Goal: Information Seeking & Learning: Compare options

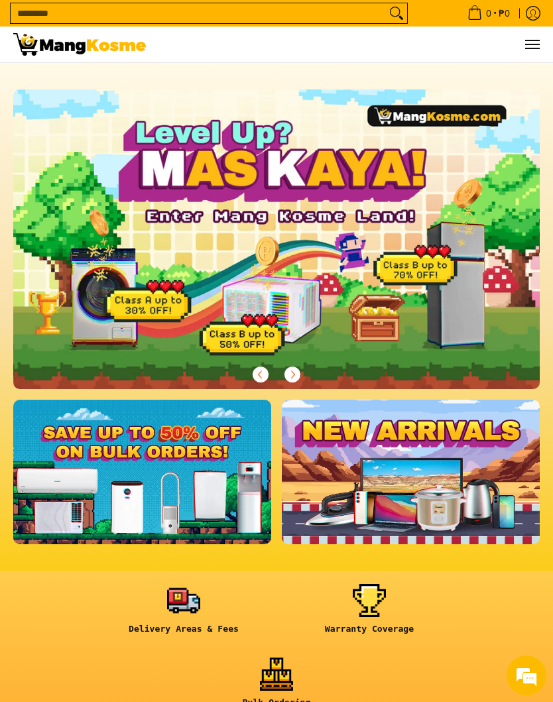
click at [529, 56] on button "Menu" at bounding box center [532, 45] width 16 height 36
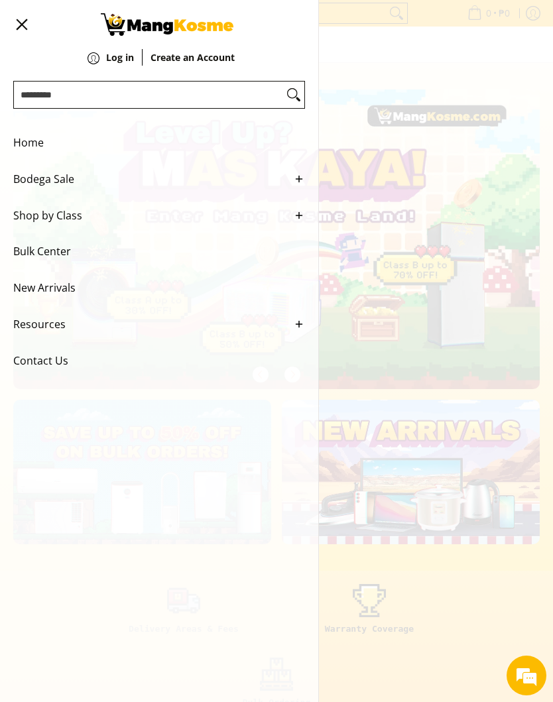
click at [299, 218] on line "Main Menu" at bounding box center [299, 215] width 0 height 6
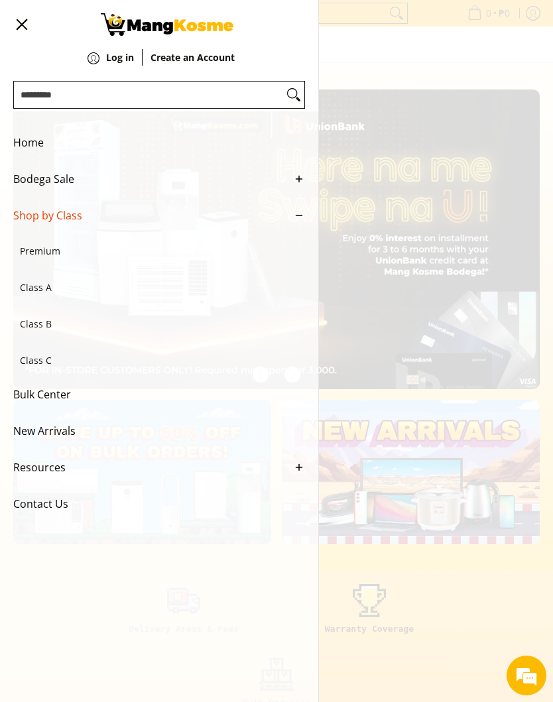
scroll to position [0, 527]
click at [300, 222] on icon "Main Menu" at bounding box center [299, 216] width 12 height 12
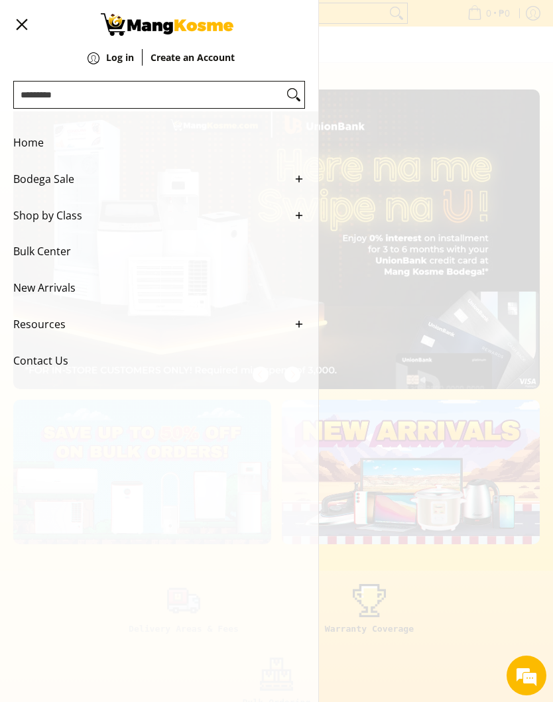
click at [292, 183] on link "Bodega Sale" at bounding box center [159, 179] width 292 height 36
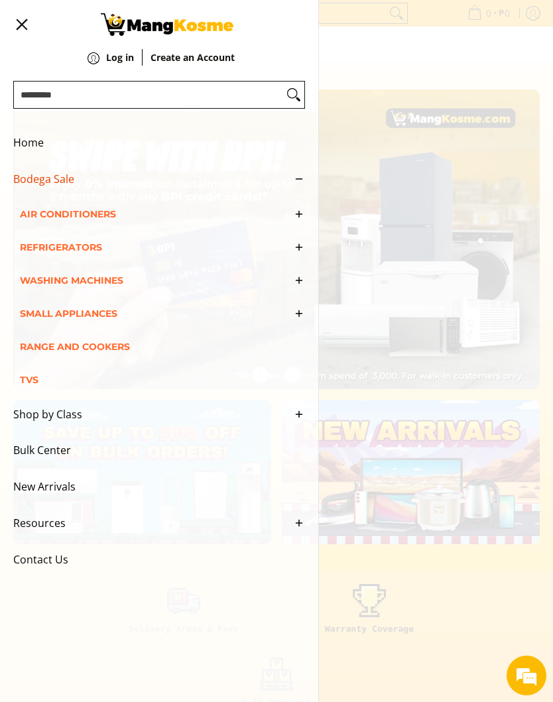
scroll to position [0, 1053]
click at [295, 320] on icon "Main Menu" at bounding box center [299, 314] width 12 height 12
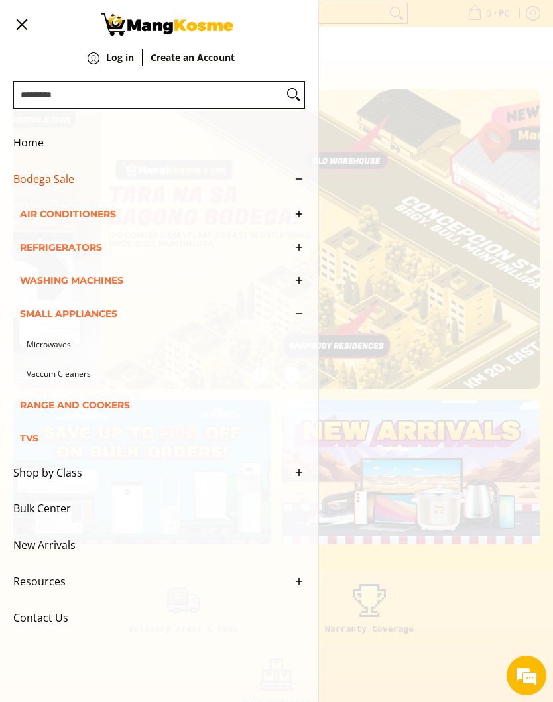
click at [297, 287] on icon "Main Menu" at bounding box center [299, 281] width 12 height 12
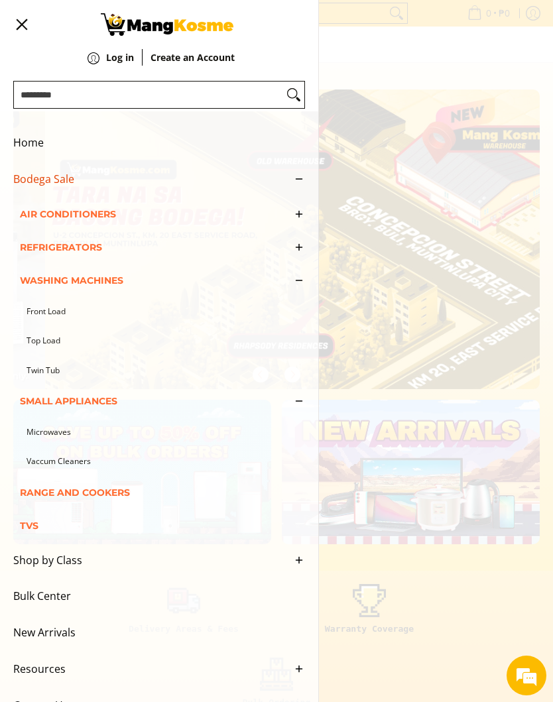
scroll to position [0, 1580]
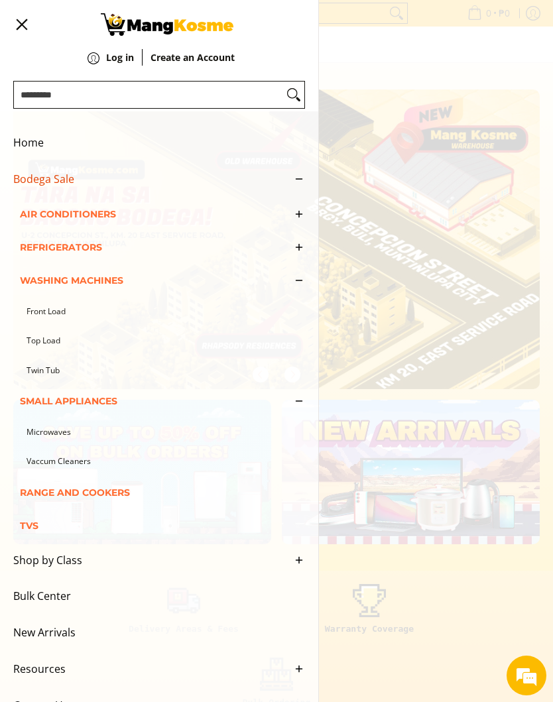
click at [68, 322] on link "Front Load" at bounding box center [166, 312] width 279 height 30
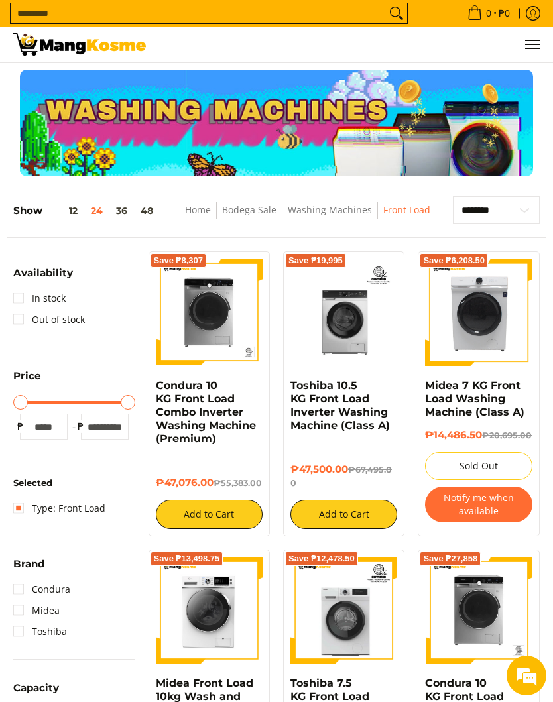
click at [214, 409] on link "Condura 10 KG Front Load Combo Inverter Washing Machine (Premium)" at bounding box center [206, 412] width 100 height 66
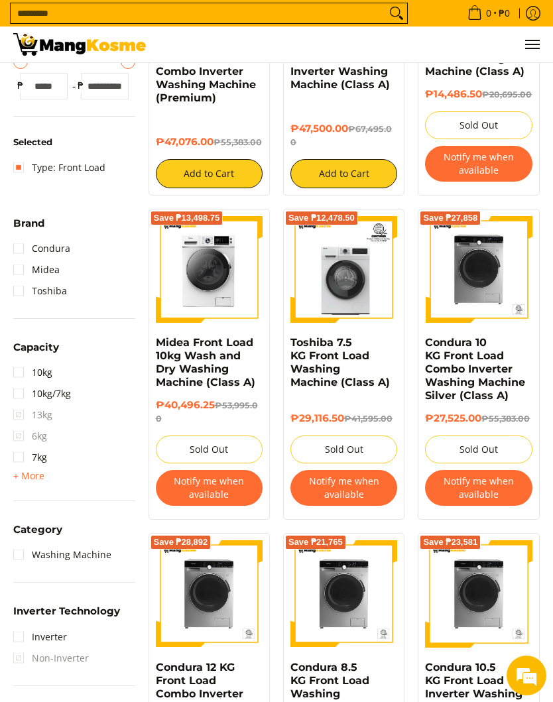
scroll to position [340, 0]
click at [197, 427] on h6 "₱40,496.25 ₱53,995.00" at bounding box center [209, 413] width 107 height 27
click at [214, 374] on link "Midea Front Load 10kg Wash and Dry Washing Machine (Class A)" at bounding box center [205, 363] width 99 height 52
click at [465, 413] on div "Condura 10 KG Front Load Combo Inverter Washing Machine Silver (Class A)" at bounding box center [478, 374] width 107 height 76
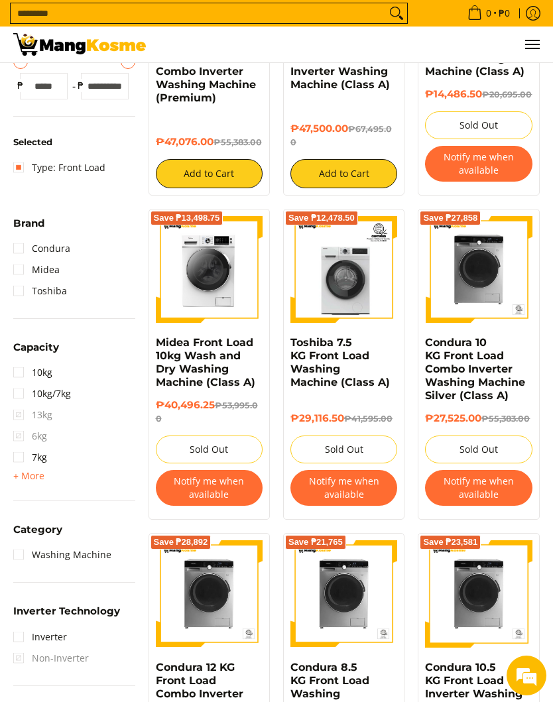
click at [472, 380] on link "Condura 10 KG Front Load Combo Inverter Washing Machine Silver (Class A)" at bounding box center [475, 369] width 100 height 66
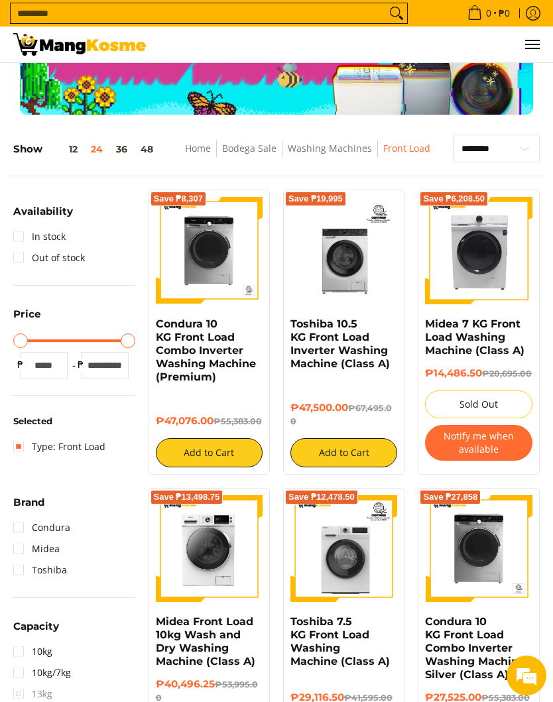
scroll to position [0, 0]
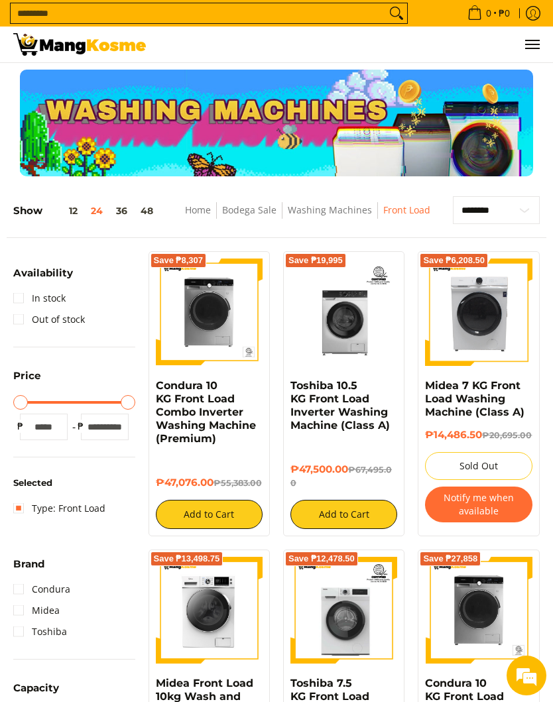
click at [531, 52] on button "Menu" at bounding box center [532, 45] width 16 height 36
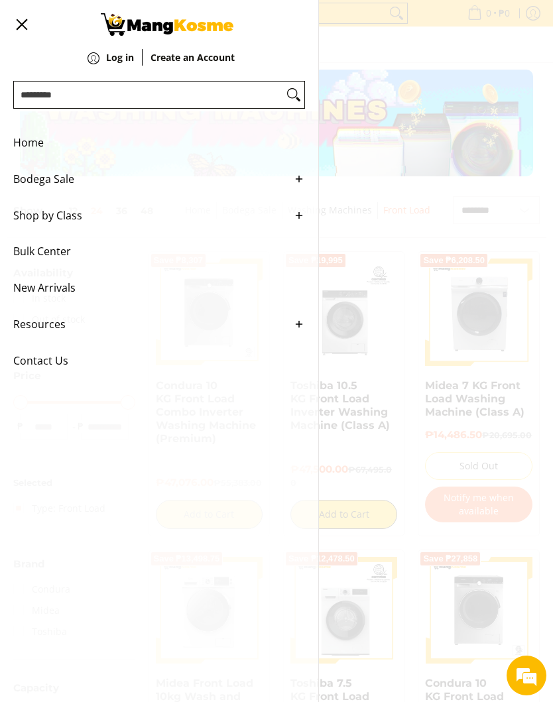
click at [304, 180] on icon "Main Menu" at bounding box center [299, 179] width 12 height 12
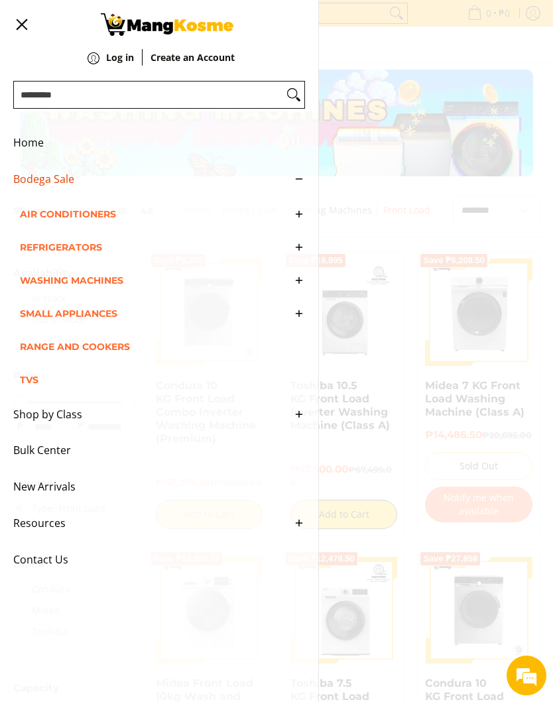
click at [297, 253] on icon "Main Menu" at bounding box center [299, 247] width 12 height 12
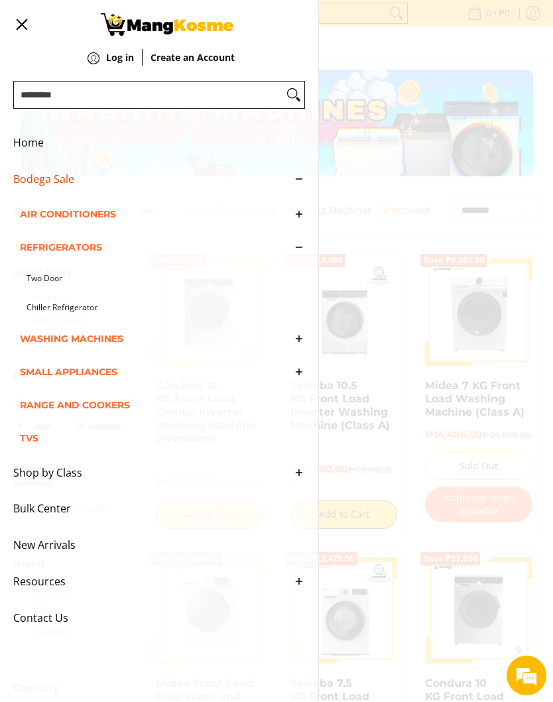
click at [47, 289] on link "Two Door" at bounding box center [166, 279] width 279 height 30
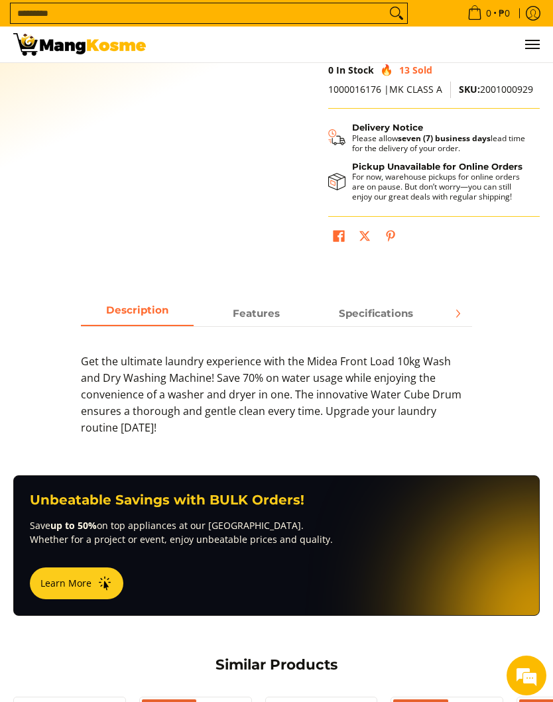
click at [263, 314] on span "Features" at bounding box center [256, 313] width 113 height 23
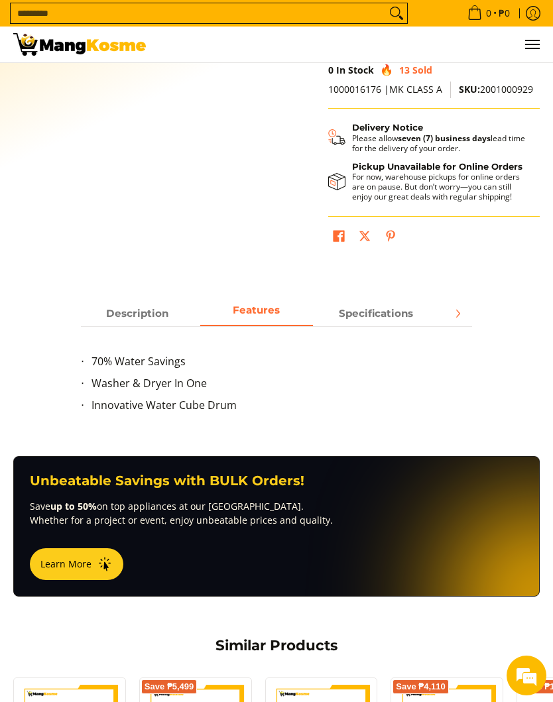
click at [408, 303] on span "Specifications" at bounding box center [376, 313] width 113 height 23
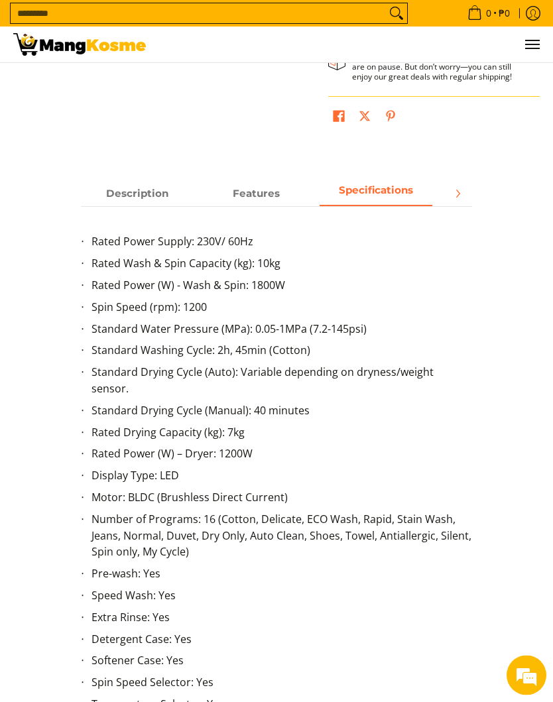
scroll to position [554, 0]
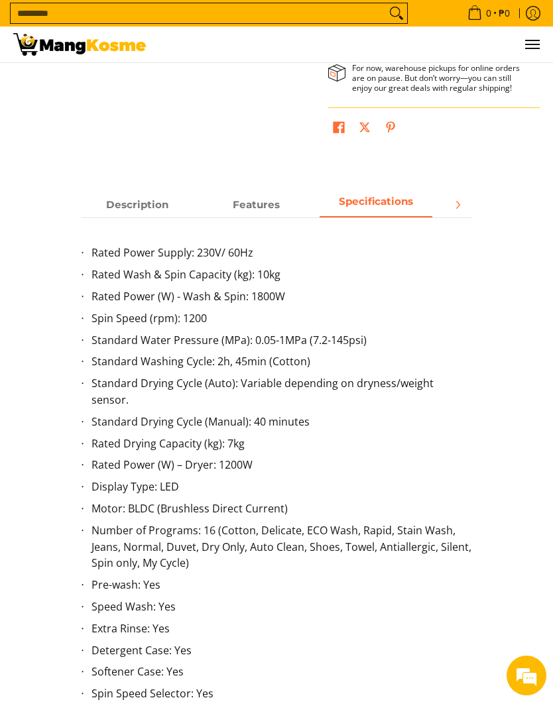
click at [461, 201] on icon "Next" at bounding box center [457, 205] width 11 height 11
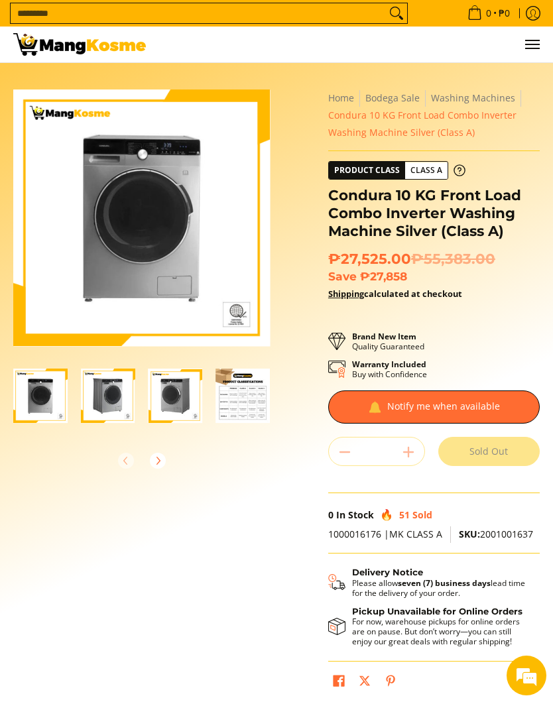
click at [114, 399] on img "Condura 10 KG Front Load Combo Inverter Washing Machine Silver (Class A)-2" at bounding box center [108, 396] width 54 height 54
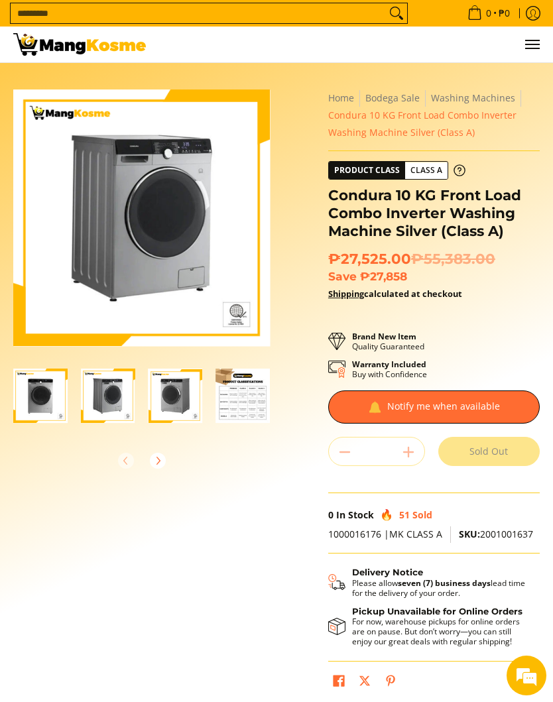
click at [162, 460] on icon "Next" at bounding box center [158, 461] width 11 height 11
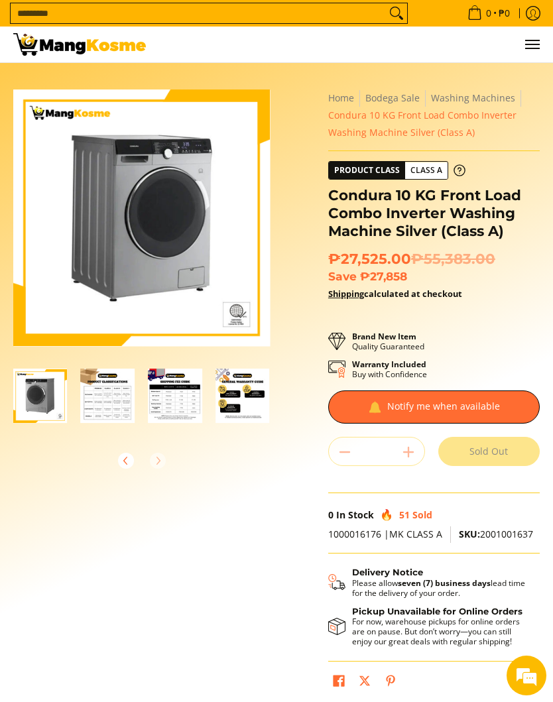
click at [136, 452] on button "Previous" at bounding box center [125, 460] width 29 height 29
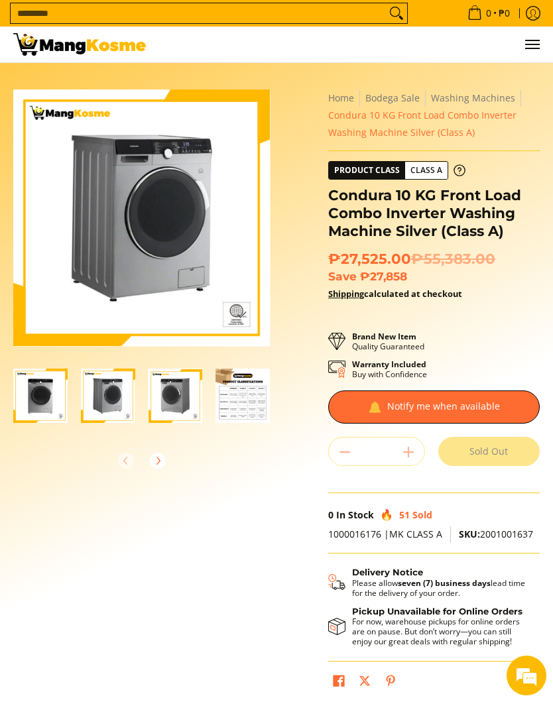
click at [176, 401] on img "Condura 10 KG Front Load Combo Inverter Washing Machine Silver (Class A)-3" at bounding box center [176, 396] width 54 height 54
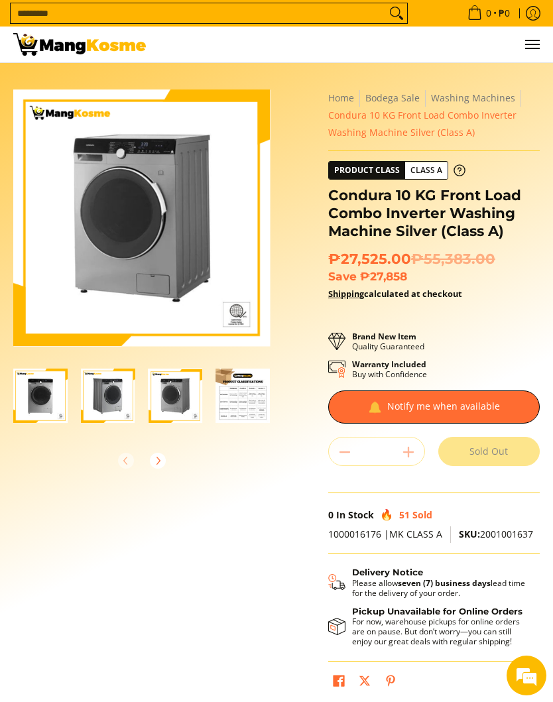
click at [159, 461] on icon "Next" at bounding box center [158, 460] width 3 height 7
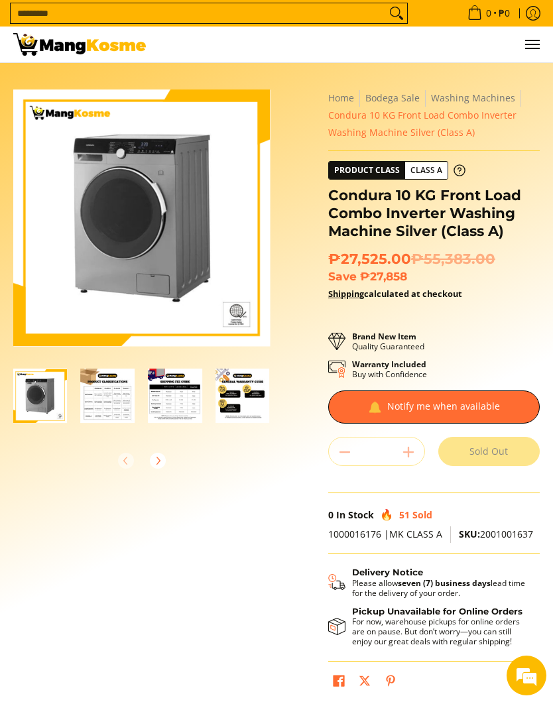
scroll to position [0, 135]
click at [113, 410] on img "Condura 10 KG Front Load Combo Inverter Washing Machine Silver (Class A)-4" at bounding box center [107, 396] width 54 height 54
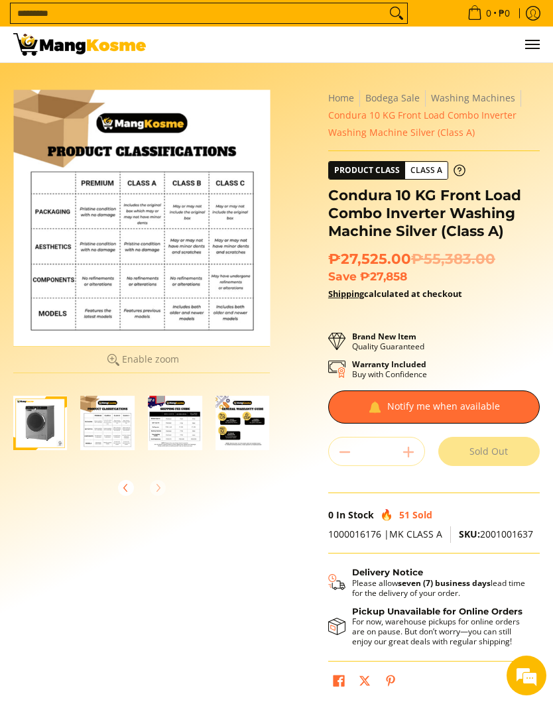
click at [185, 448] on img "mang-kosme-shipping-fee-guide-infographic" at bounding box center [175, 423] width 54 height 54
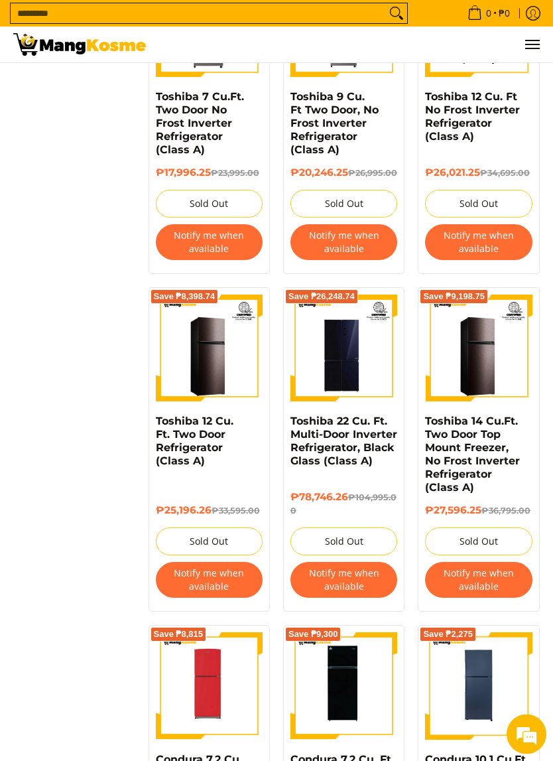
scroll to position [1321, 0]
click at [334, 464] on link "Toshiba 22 Cu. Ft. Multi-Door Inverter Refrigerator, Black Glass (Class A)" at bounding box center [344, 441] width 107 height 52
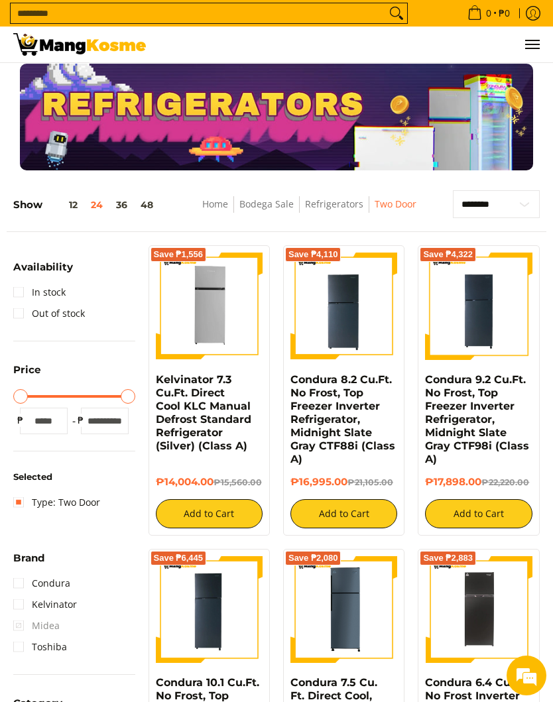
scroll to position [0, 0]
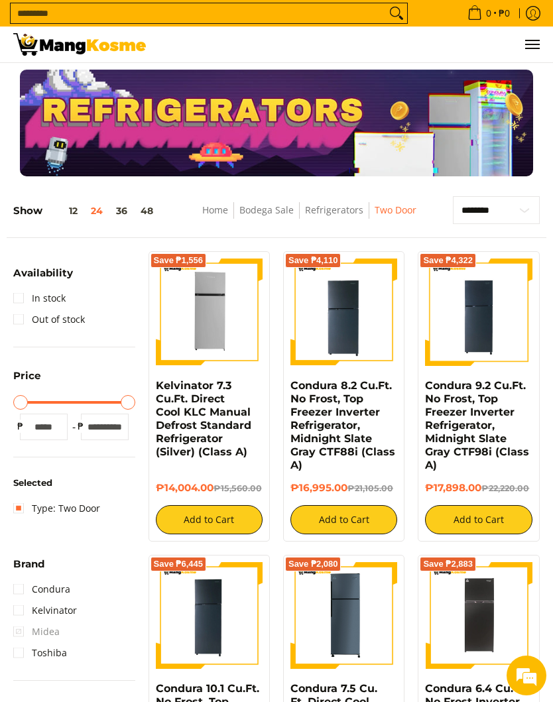
click at [539, 37] on button "Menu" at bounding box center [532, 45] width 16 height 36
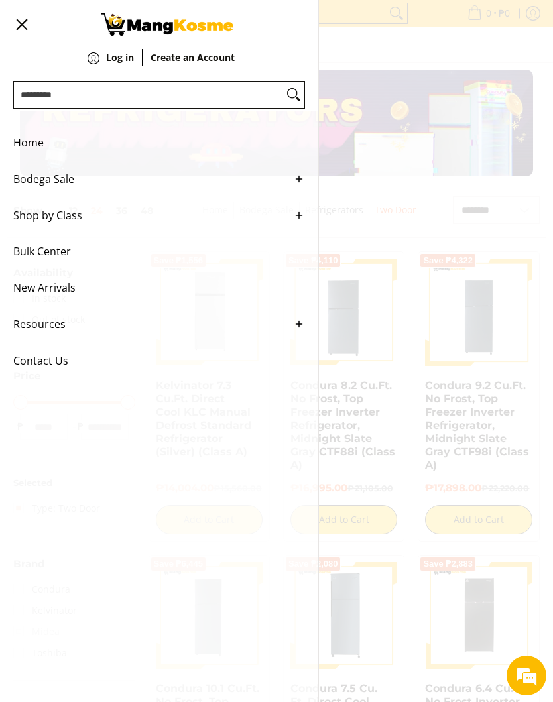
click at [297, 183] on icon "Main Menu" at bounding box center [299, 179] width 12 height 12
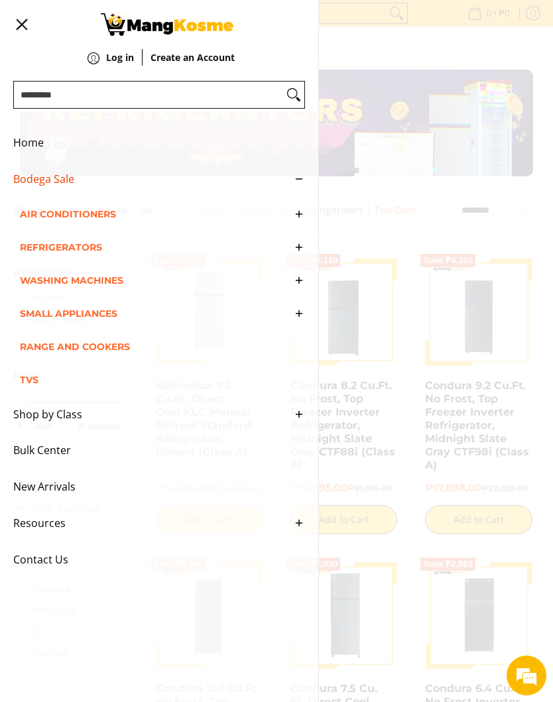
click at [113, 358] on span "Range and Cookers" at bounding box center [152, 346] width 265 height 33
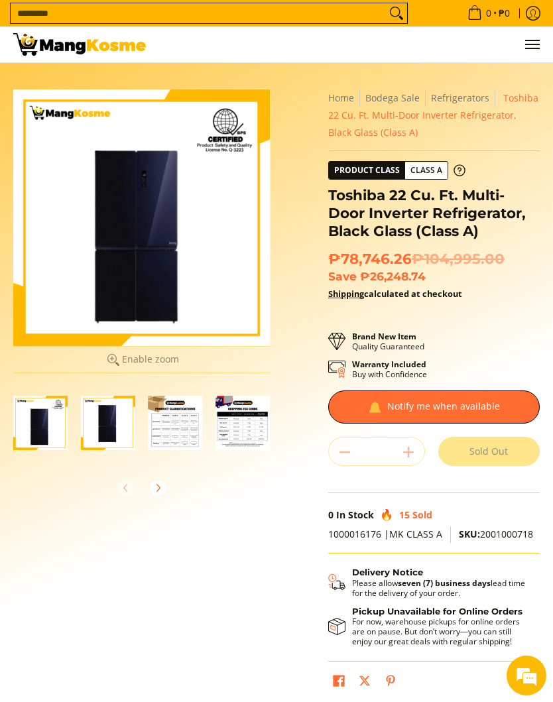
click at [109, 428] on img "Toshiba 22 Cu. Ft. Multi-Door Inverter Refrigerator, Black Glass (Class A)-2" at bounding box center [108, 423] width 54 height 54
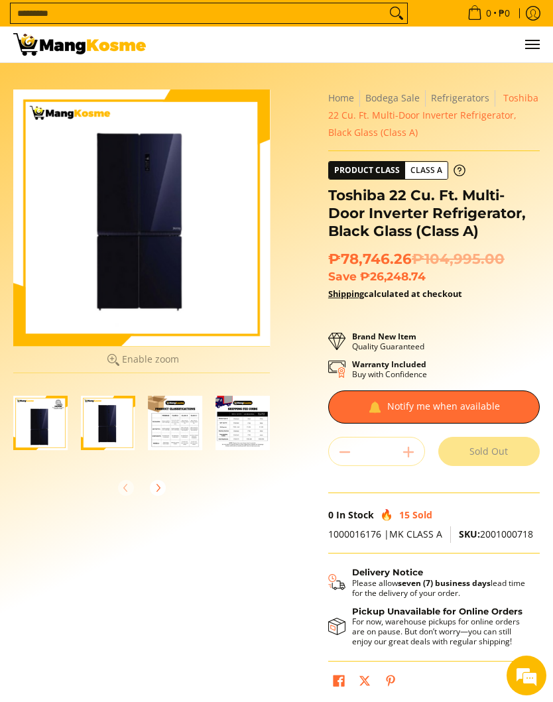
click at [96, 417] on img "Toshiba 22 Cu. Ft. Multi-Door Inverter Refrigerator, Black Glass (Class A)-2" at bounding box center [108, 423] width 54 height 54
click at [107, 429] on img "Toshiba 22 Cu. Ft. Multi-Door Inverter Refrigerator, Black Glass (Class A)-2" at bounding box center [108, 423] width 54 height 54
click at [36, 425] on img "Toshiba 22 Cu. Ft. Multi-Door Inverter Refrigerator, Black Glass (Class A)-1" at bounding box center [40, 423] width 54 height 54
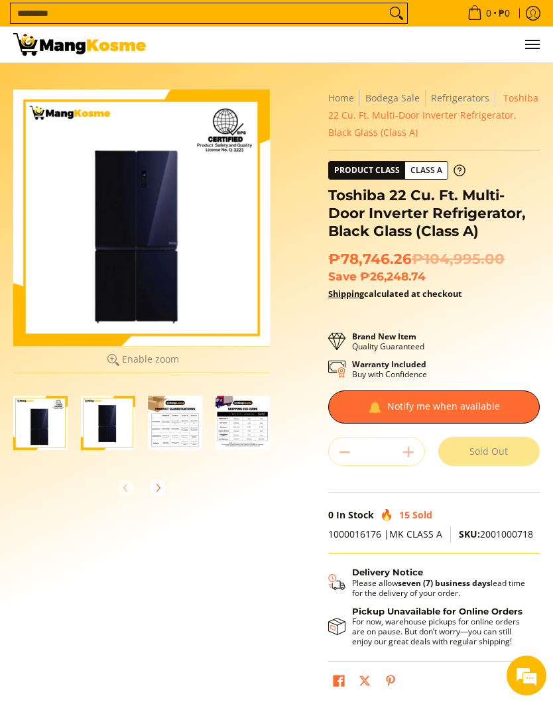
click at [110, 428] on img "Toshiba 22 Cu. Ft. Multi-Door Inverter Refrigerator, Black Glass (Class A)-2" at bounding box center [108, 423] width 54 height 54
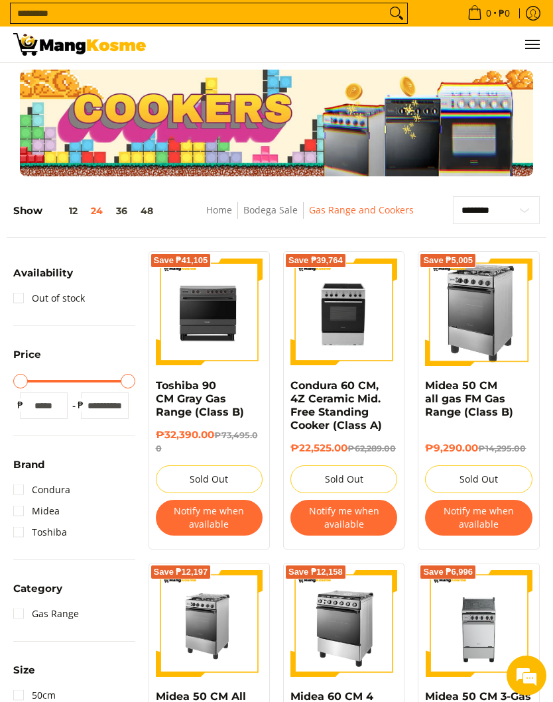
click at [535, 44] on span "Menu" at bounding box center [532, 44] width 16 height 0
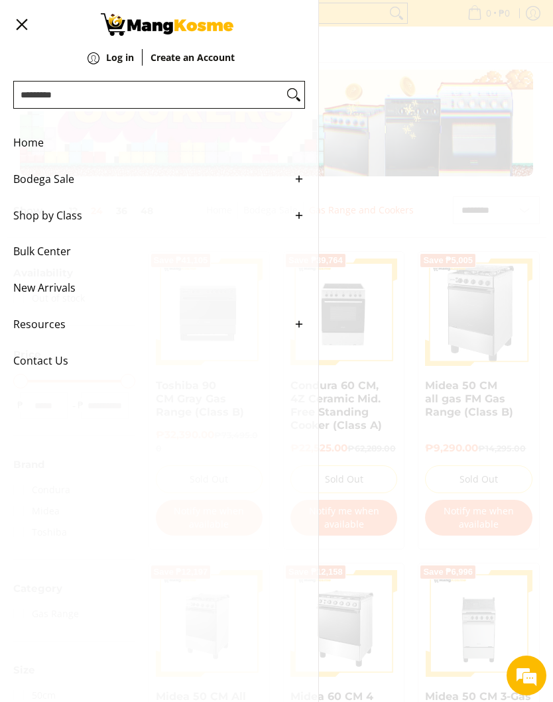
click at [302, 184] on icon "Main Menu" at bounding box center [299, 179] width 12 height 12
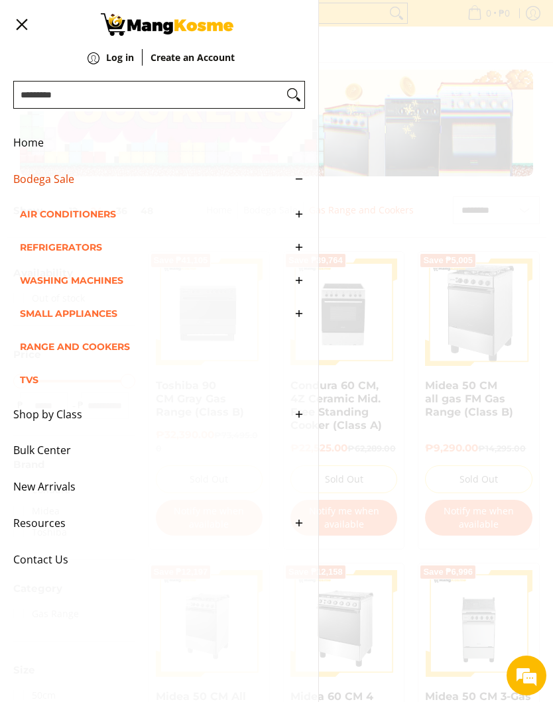
click at [91, 321] on span "Small Appliances" at bounding box center [152, 313] width 265 height 33
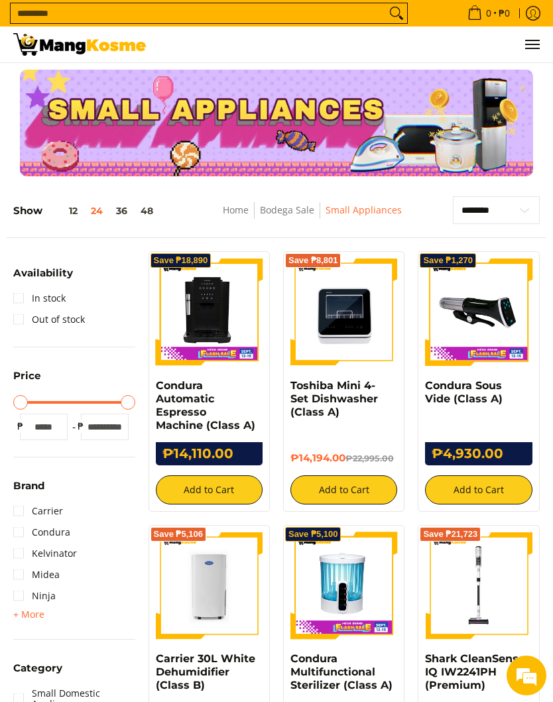
click at [137, 216] on button "48" at bounding box center [147, 211] width 26 height 11
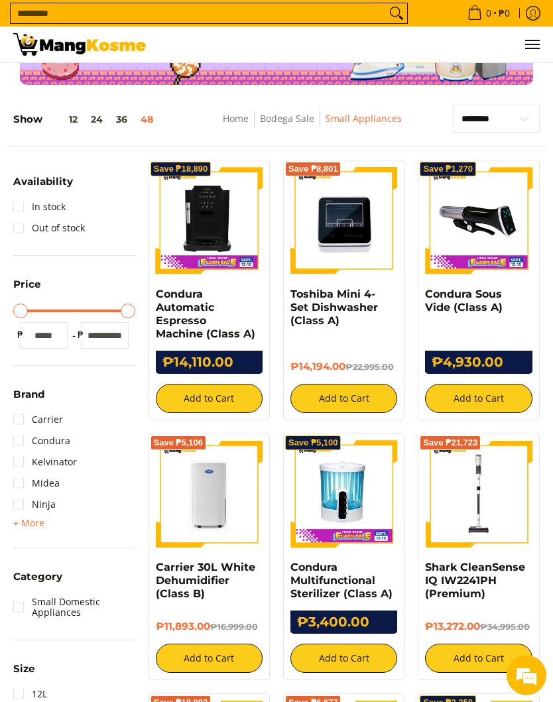
scroll to position [133, 0]
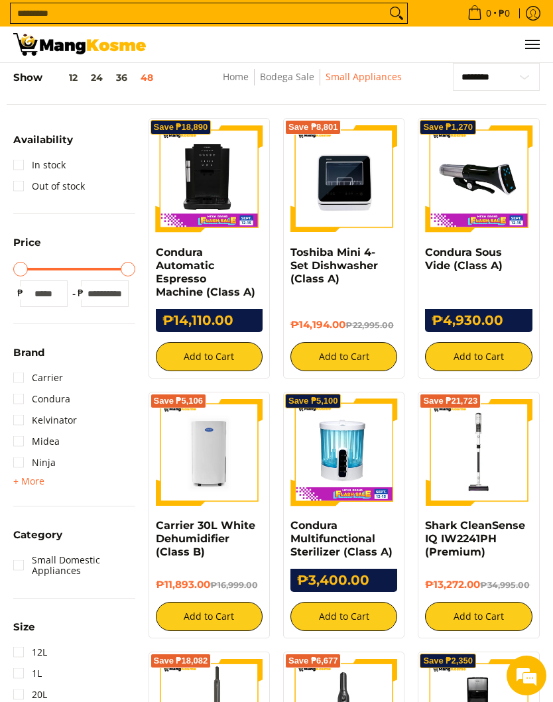
click at [195, 274] on link "Condura Automatic Espresso Machine (Class A)" at bounding box center [205, 272] width 99 height 52
click at [327, 319] on h6 "₱14,194.00 ₱22,995.00" at bounding box center [344, 325] width 107 height 13
click at [347, 261] on link "Toshiba Mini 4-Set Dishwasher (Class A)" at bounding box center [335, 265] width 88 height 39
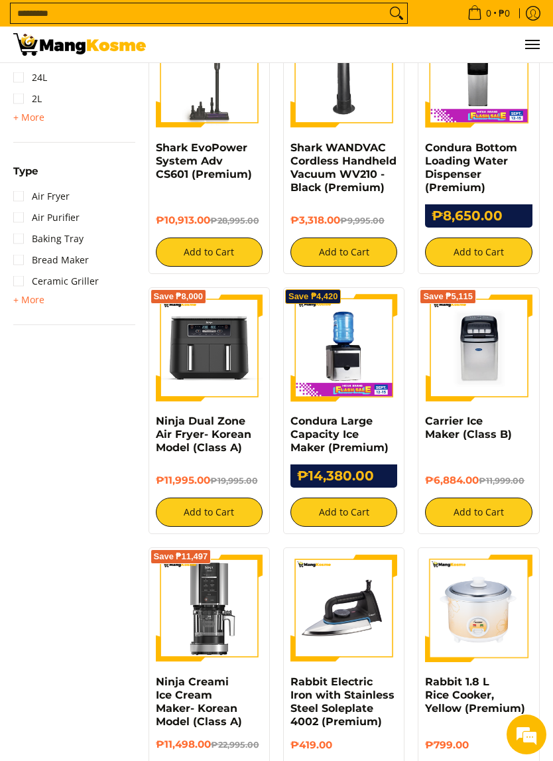
scroll to position [786, 0]
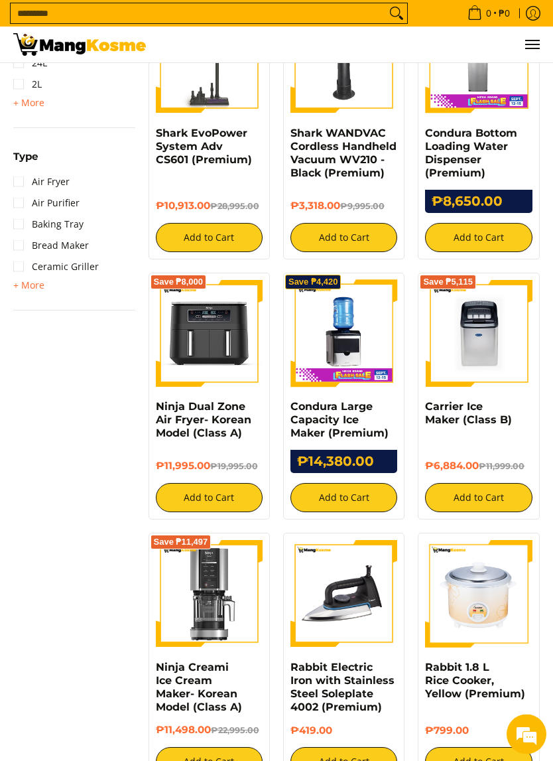
click at [458, 413] on link "Carrier Ice Maker (Class B)" at bounding box center [468, 414] width 87 height 26
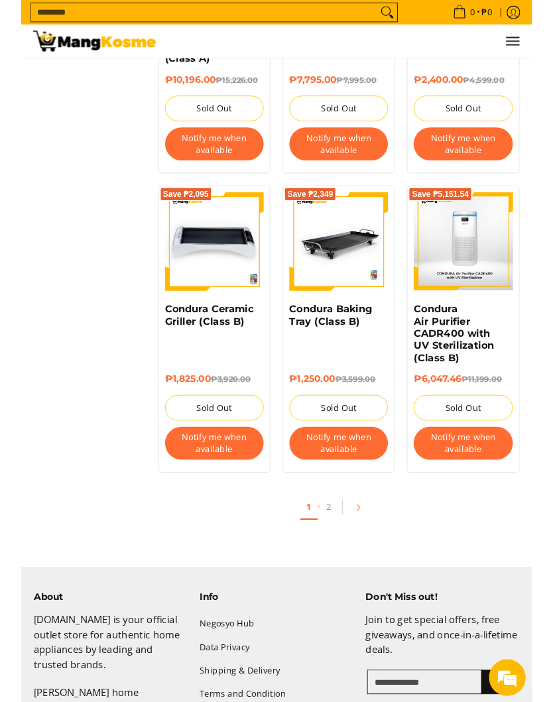
scroll to position [4369, 0]
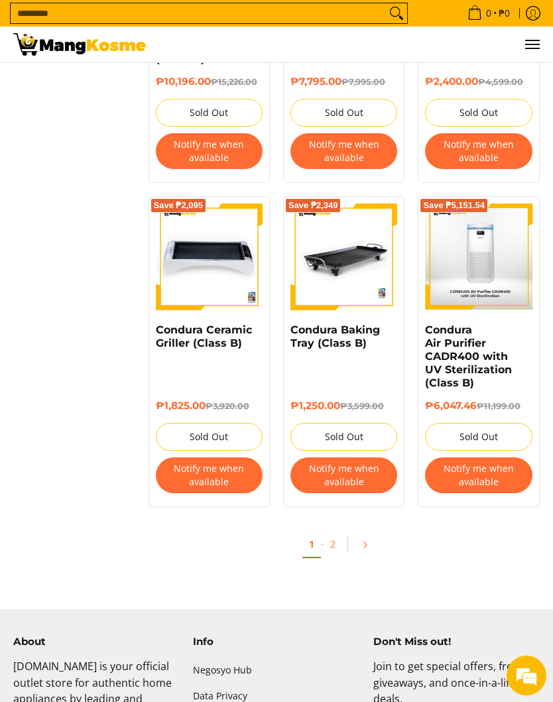
click at [334, 531] on link "2" at bounding box center [333, 544] width 19 height 26
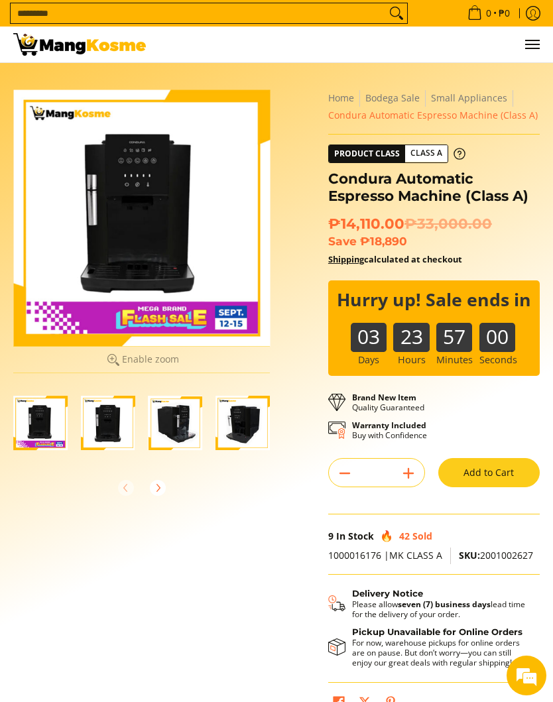
click at [99, 419] on img "Condura Automatic Espresso Machine (Class A)-2" at bounding box center [108, 423] width 54 height 54
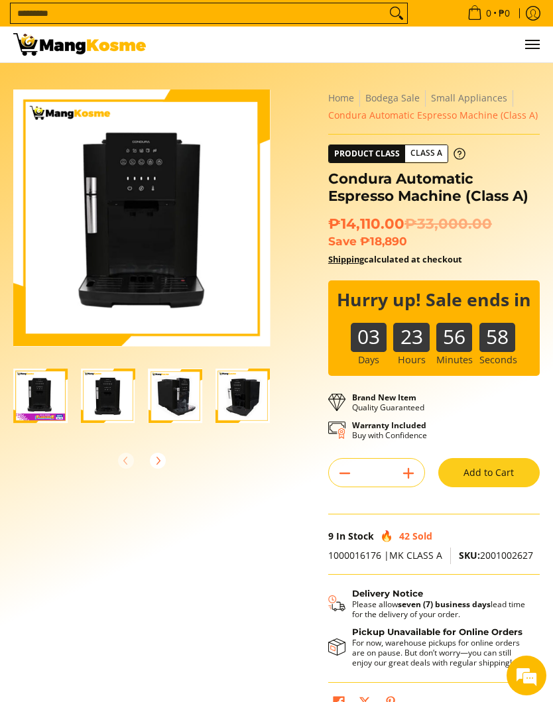
click at [180, 407] on img "Condura Automatic Espresso Machine (Class A)-3" at bounding box center [176, 396] width 54 height 54
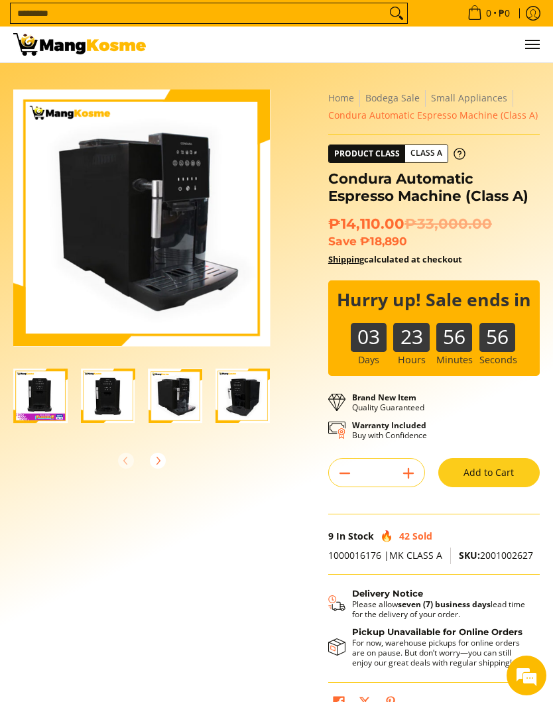
click at [246, 393] on img "Condura Automatic Espresso Machine (Class A)-4" at bounding box center [243, 396] width 54 height 54
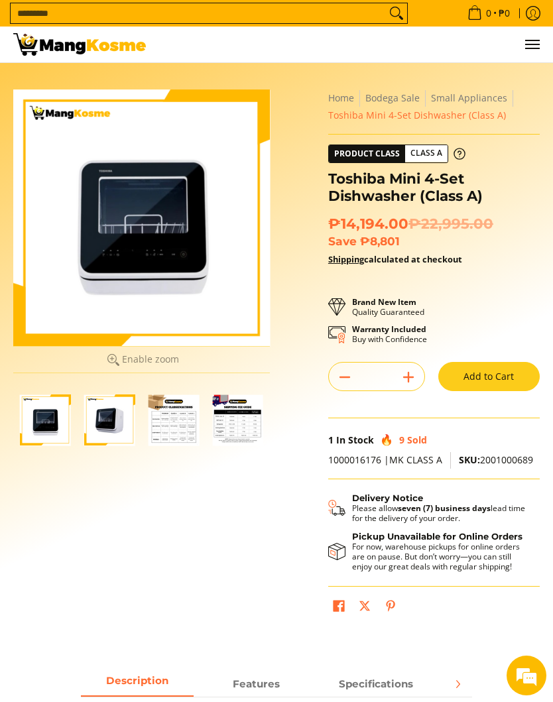
click at [126, 416] on img "Toshiba Mini 4-Set Dishwasher (Class A)-2" at bounding box center [109, 420] width 51 height 51
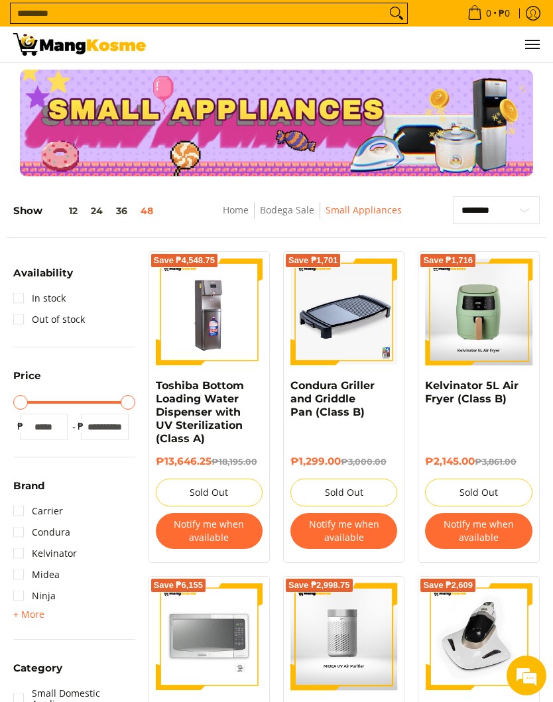
click at [534, 44] on span "Menu" at bounding box center [532, 44] width 16 height 0
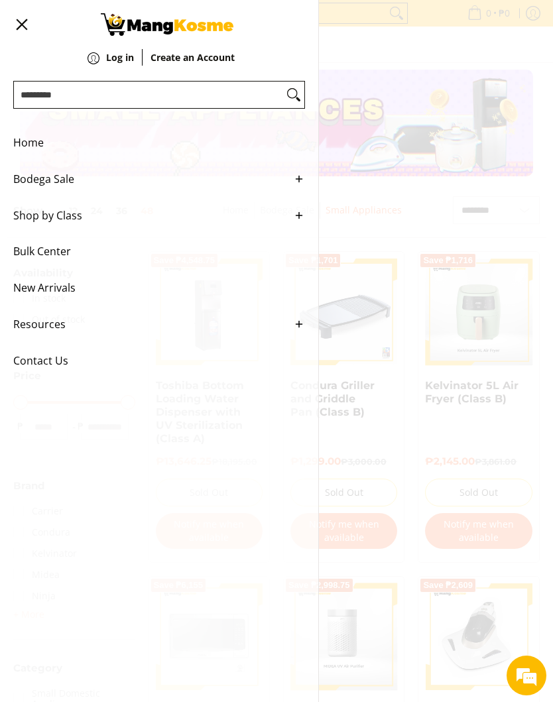
click at [300, 185] on icon "Main Menu" at bounding box center [299, 179] width 12 height 12
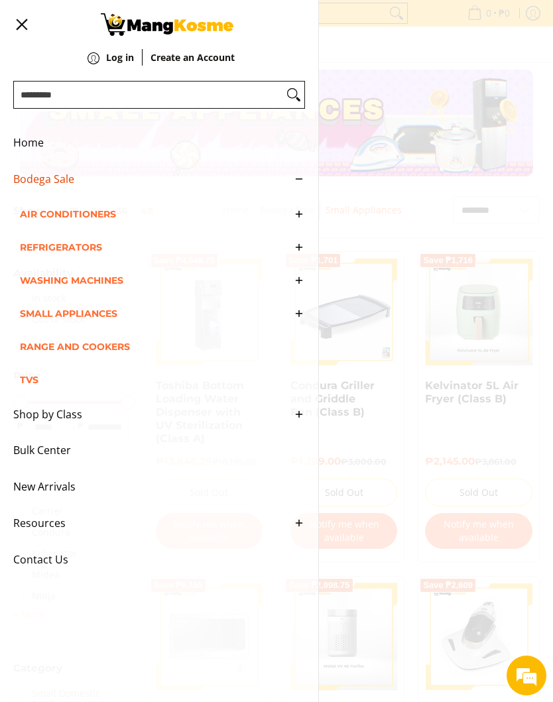
click at [30, 393] on span "TVs" at bounding box center [152, 380] width 265 height 33
